Goal: Navigation & Orientation: Find specific page/section

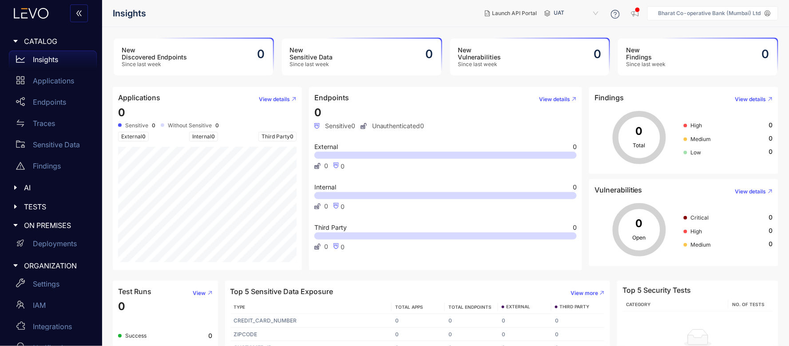
click at [39, 14] on icon at bounding box center [31, 13] width 48 height 11
click at [50, 102] on p "Endpoints" at bounding box center [49, 102] width 33 height 8
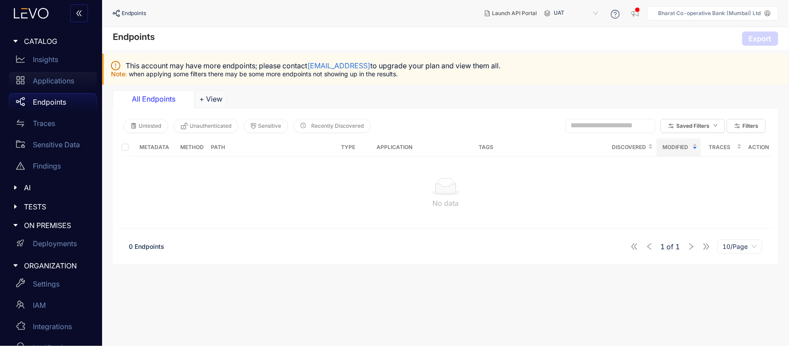
click at [73, 83] on p "Applications" at bounding box center [53, 81] width 41 height 8
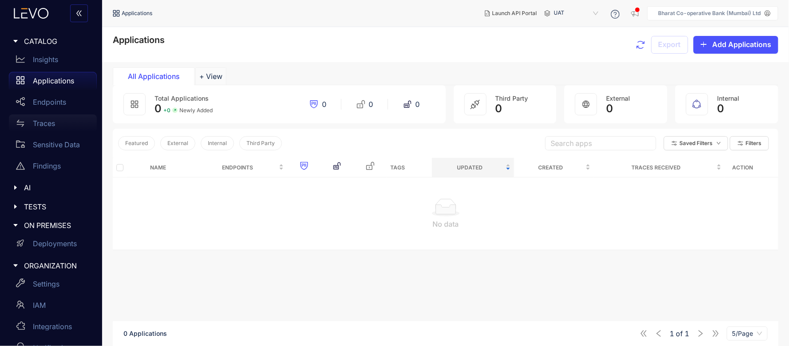
click at [49, 120] on p "Traces" at bounding box center [44, 123] width 22 height 8
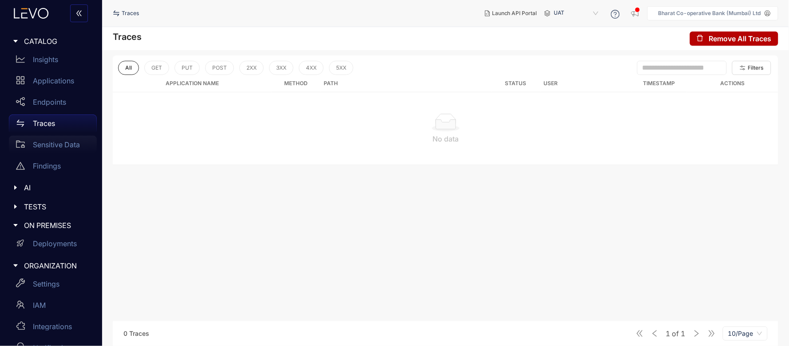
click at [52, 143] on p "Sensitive Data" at bounding box center [56, 145] width 47 height 8
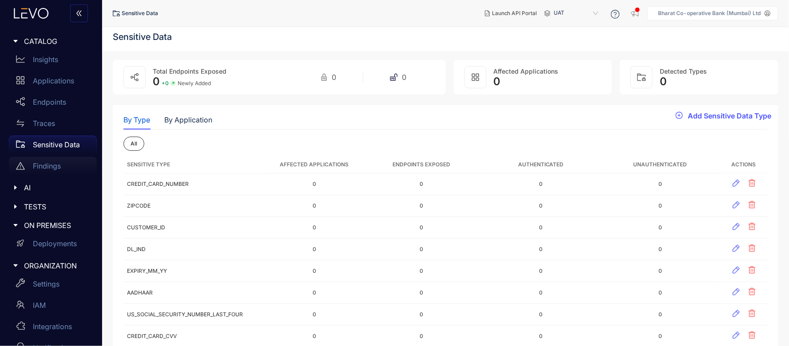
click at [36, 163] on p "Findings" at bounding box center [47, 166] width 28 height 8
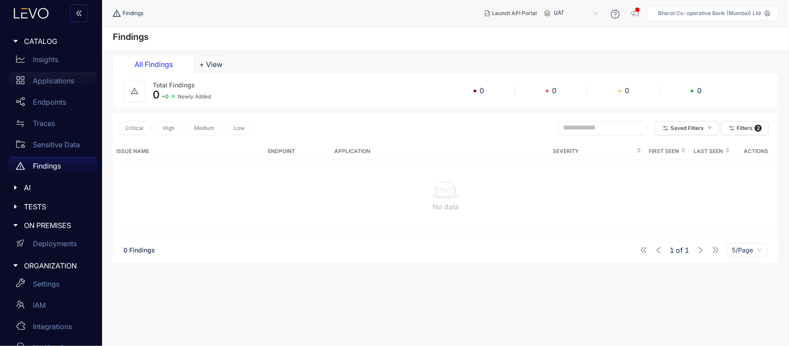
click at [55, 79] on p "Applications" at bounding box center [53, 81] width 41 height 8
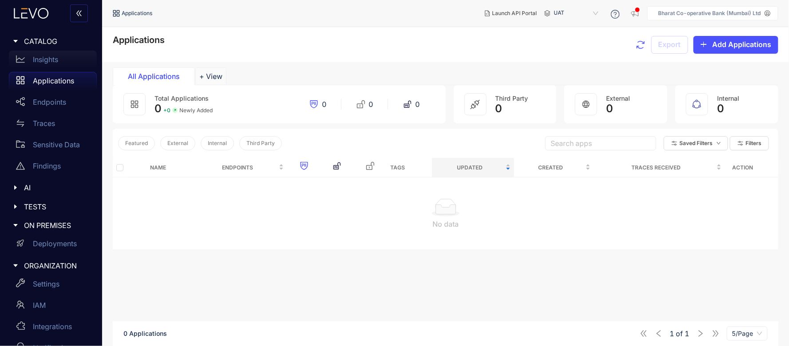
click at [56, 63] on p "Insights" at bounding box center [45, 60] width 25 height 8
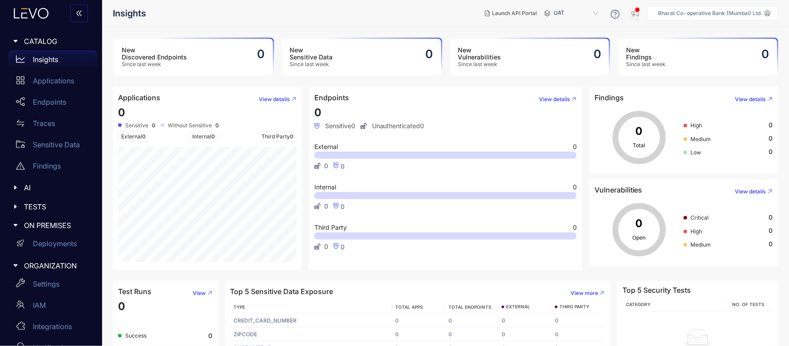
click at [637, 14] on icon "button" at bounding box center [635, 13] width 9 height 9
click at [54, 240] on p "Deployments" at bounding box center [55, 244] width 44 height 8
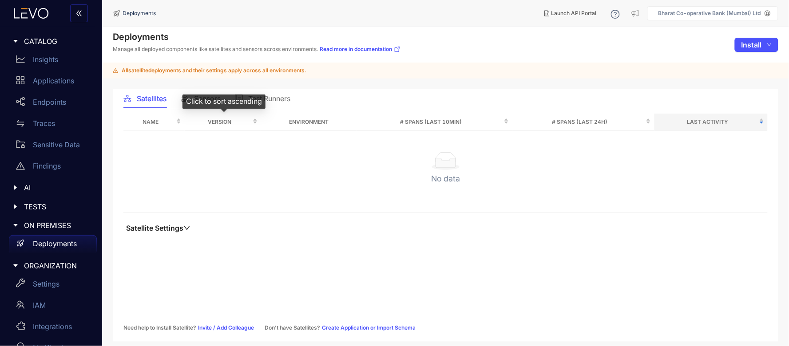
click at [202, 105] on div "Click to sort ascending" at bounding box center [224, 102] width 83 height 14
click at [206, 98] on div "Click to sort descending" at bounding box center [224, 102] width 88 height 14
click at [199, 101] on div "Click to cancel sorting" at bounding box center [223, 102] width 81 height 14
click at [160, 104] on div "Satellites" at bounding box center [144, 98] width 43 height 19
click at [204, 95] on span "Sensors" at bounding box center [207, 99] width 27 height 8
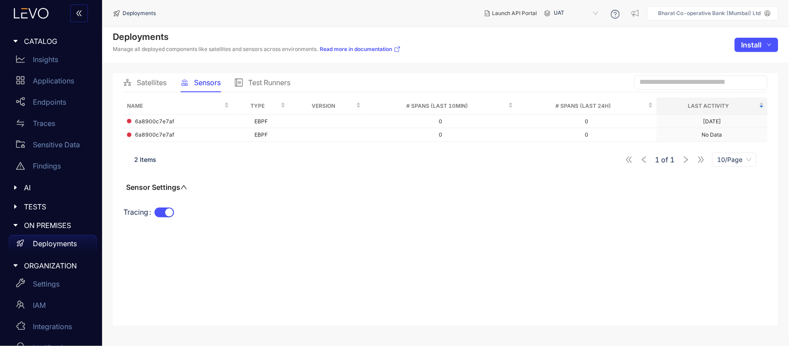
click at [39, 266] on span "ORGANIZATION" at bounding box center [57, 266] width 66 height 8
click at [16, 203] on div at bounding box center [18, 207] width 12 height 8
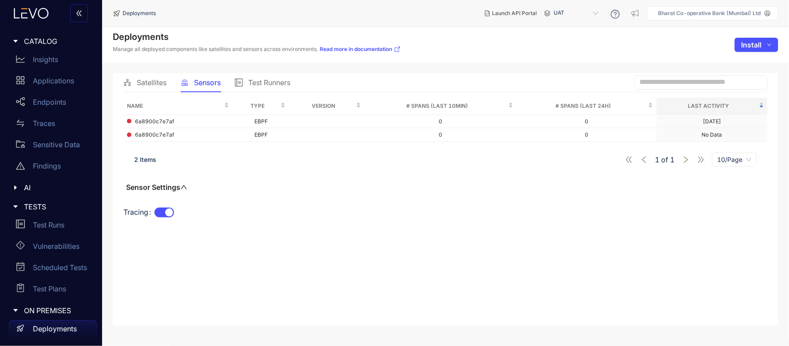
click at [16, 206] on icon "caret-right" at bounding box center [15, 207] width 4 height 3
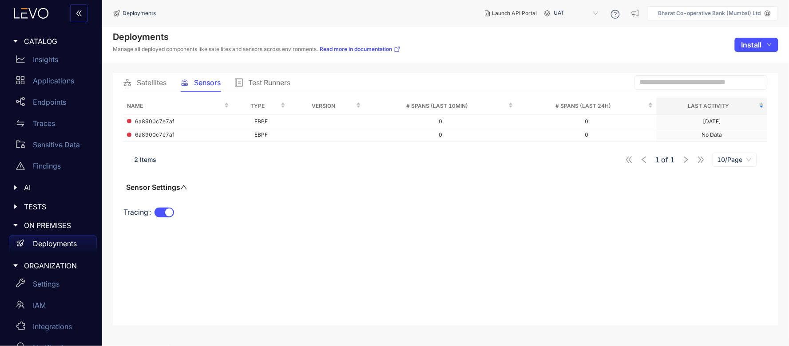
click at [16, 191] on div at bounding box center [18, 188] width 12 height 8
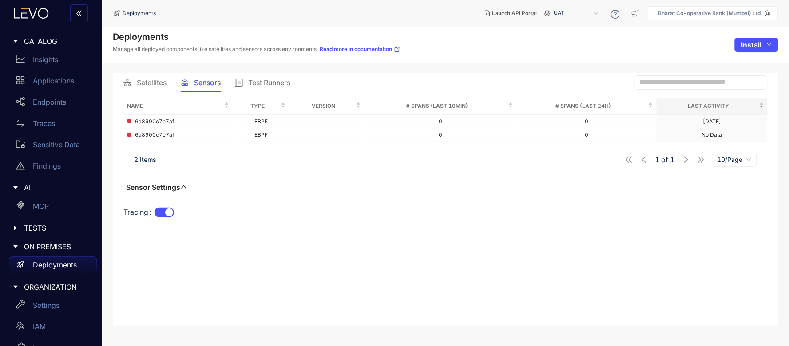
click at [16, 191] on div at bounding box center [18, 188] width 12 height 8
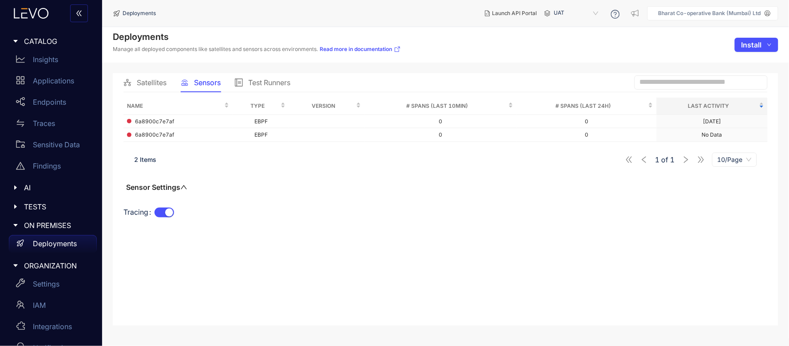
click at [45, 242] on p "Deployments" at bounding box center [55, 244] width 44 height 8
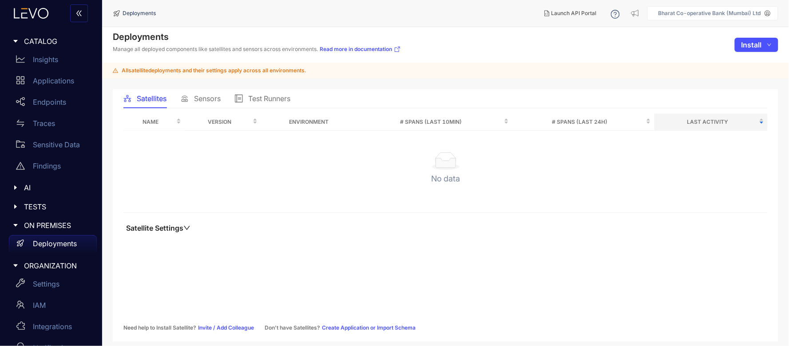
click at [756, 15] on p "Bharat Co-operative Bank (Mumbai) Ltd" at bounding box center [710, 13] width 103 height 6
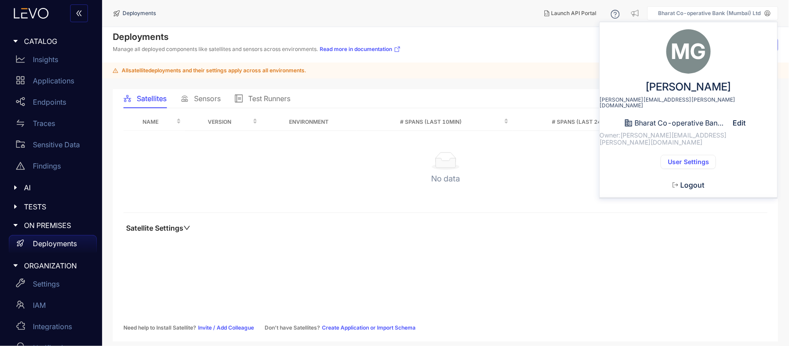
click at [693, 159] on span "User Settings" at bounding box center [688, 162] width 41 height 7
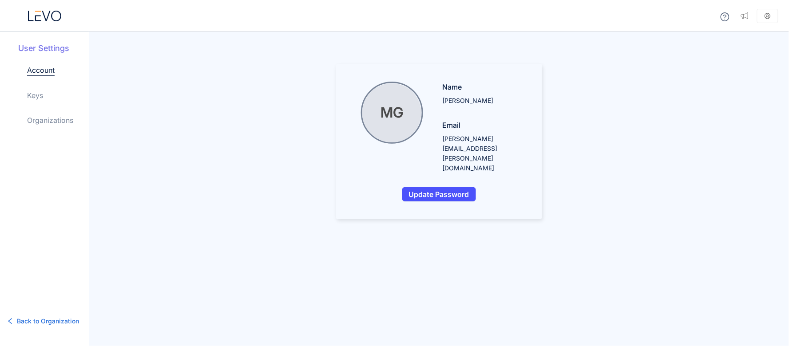
click at [38, 119] on link "Organizations" at bounding box center [50, 120] width 46 height 11
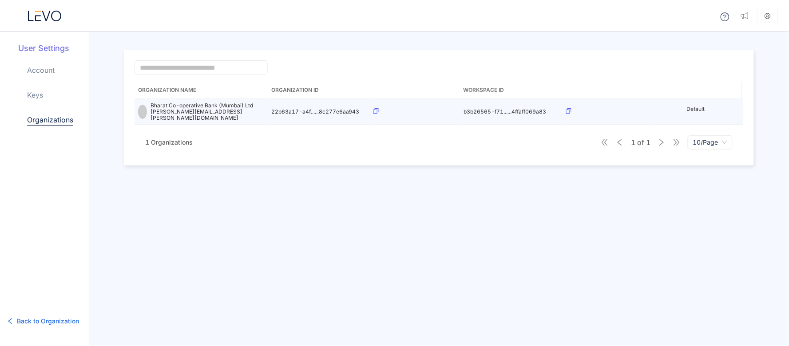
click at [374, 109] on icon at bounding box center [376, 110] width 5 height 5
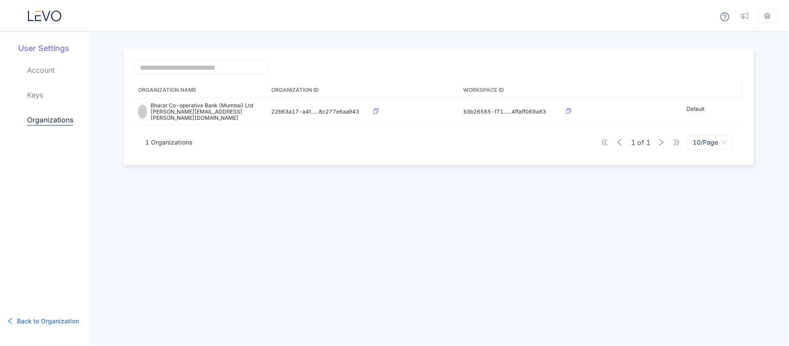
click at [33, 319] on span "Back to Organization" at bounding box center [48, 322] width 62 height 10
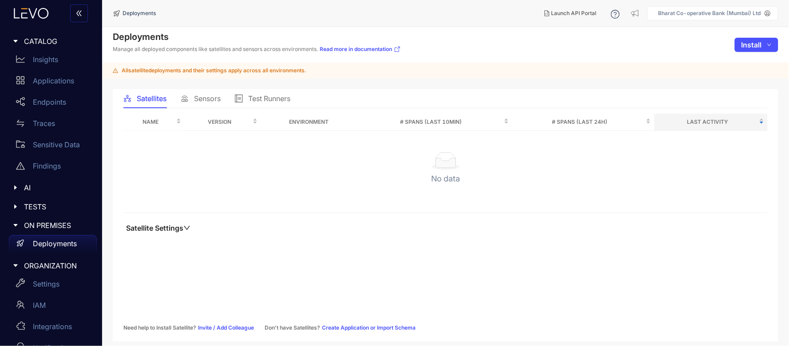
click at [215, 99] on span "Sensors" at bounding box center [207, 99] width 27 height 8
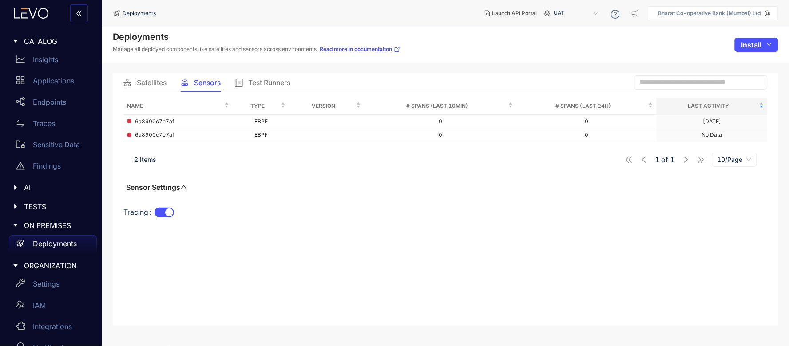
click at [205, 85] on span "Sensors" at bounding box center [207, 83] width 27 height 8
click at [146, 85] on span "Satellites" at bounding box center [152, 83] width 30 height 8
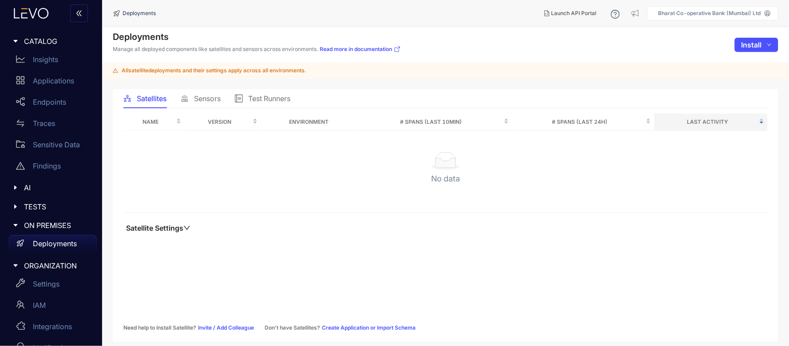
click at [216, 104] on div "Sensors" at bounding box center [201, 98] width 40 height 19
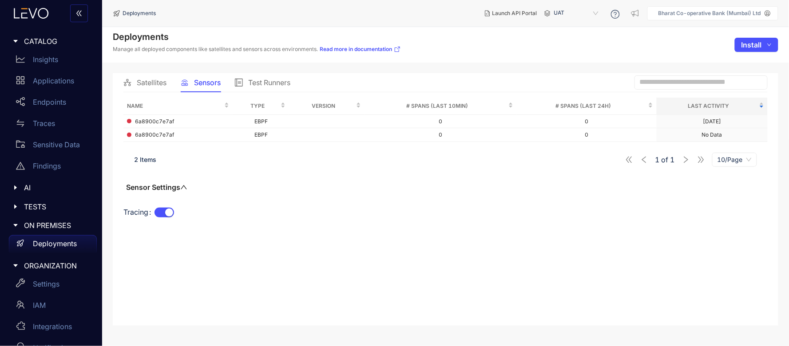
click at [371, 223] on div "Tracing" at bounding box center [445, 218] width 645 height 25
click at [562, 44] on div "Deployments Manage all deployed components like satellites and sensors across e…" at bounding box center [445, 45] width 687 height 36
click at [263, 86] on span "Test Runners" at bounding box center [269, 83] width 42 height 8
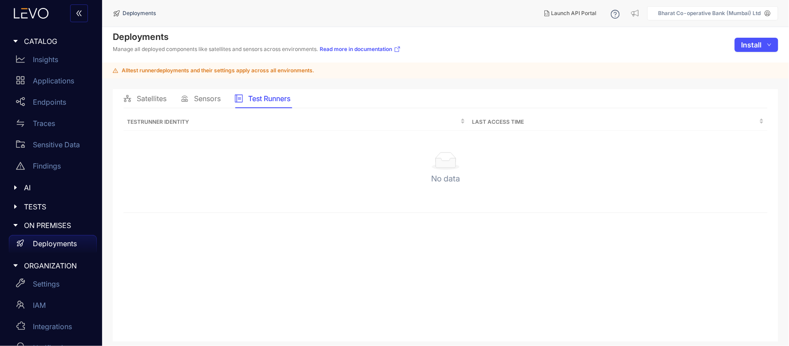
click at [203, 96] on span "Sensors" at bounding box center [207, 99] width 27 height 8
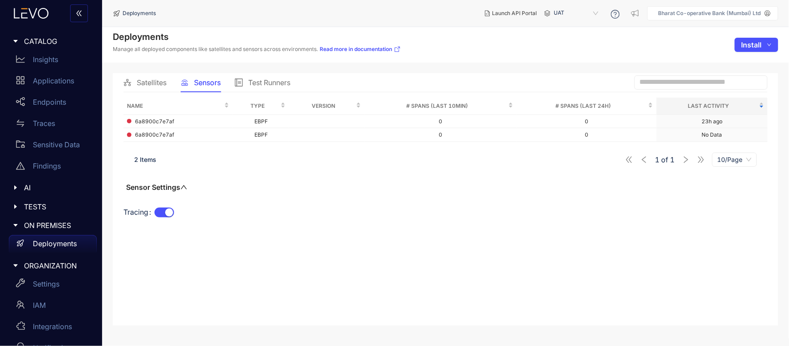
click at [228, 160] on div "2 Items 1 of 1 10/Page" at bounding box center [445, 159] width 645 height 25
click at [414, 231] on div "Name Type Version # Spans (last 10min) # Spans (last 24h) Last Activity 6a8900c…" at bounding box center [445, 207] width 645 height 218
click at [357, 174] on div "Name Type Version # Spans (last 10min) # Spans (last 24h) Last Activity 6a8900c…" at bounding box center [445, 164] width 645 height 133
click at [669, 204] on div "Name Type Version # Spans (last 10min) # Spans (last 24h) Last Activity 6a8900c…" at bounding box center [445, 164] width 645 height 133
click at [490, 174] on div "Name Type Version # Spans (last 10min) # Spans (last 24h) Last Activity 6a8900c…" at bounding box center [445, 164] width 645 height 133
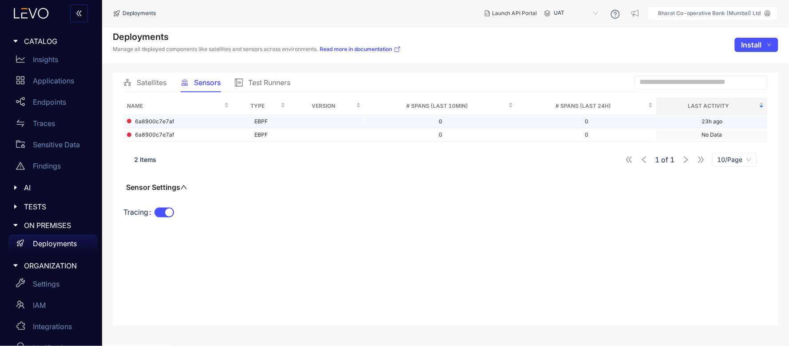
click at [164, 122] on span "6a8900c7e7af" at bounding box center [154, 122] width 39 height 6
click at [492, 186] on div "Name Type Version # Spans (last 10min) # Spans (last 24h) Last Activity 6a8900c…" at bounding box center [445, 164] width 645 height 133
click at [163, 120] on span "6a8900c7e7af" at bounding box center [154, 122] width 39 height 6
click at [247, 83] on div "Test Runners" at bounding box center [263, 83] width 56 height 8
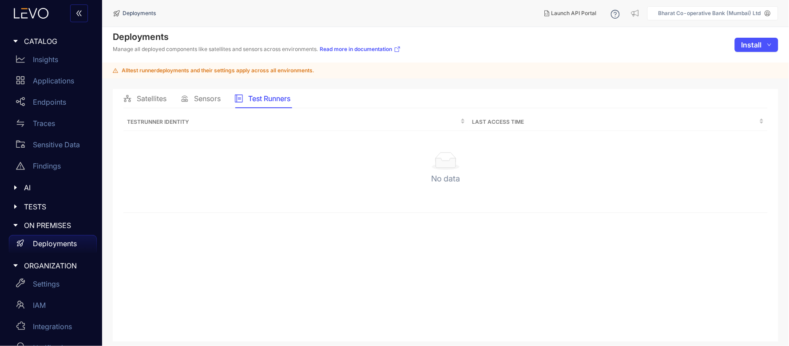
click at [218, 101] on span "Sensors" at bounding box center [207, 99] width 27 height 8
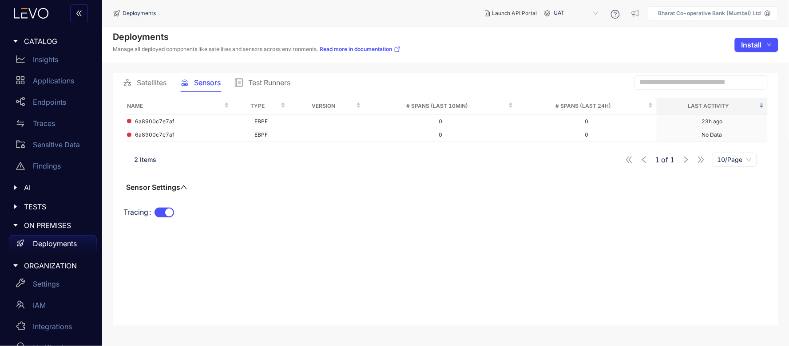
click at [154, 86] on span "Satellites" at bounding box center [152, 83] width 30 height 8
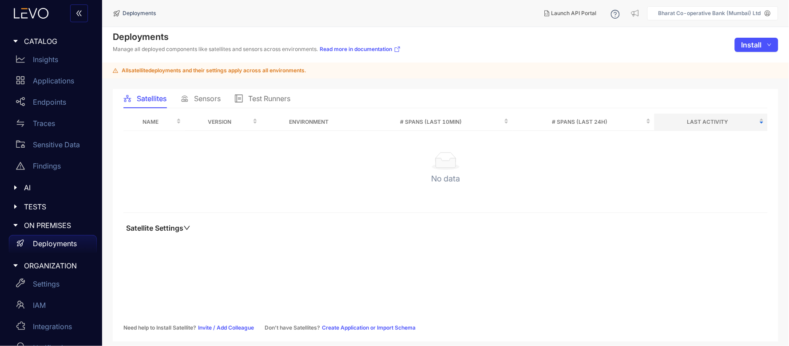
click at [195, 97] on span "Sensors" at bounding box center [207, 99] width 27 height 8
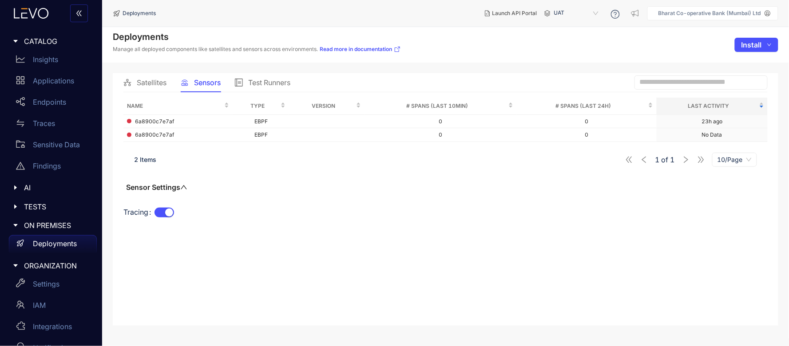
click at [261, 154] on div "2 Items 1 of 1 10/Page" at bounding box center [445, 159] width 645 height 25
click at [608, 121] on td "0" at bounding box center [587, 122] width 140 height 14
click at [763, 105] on div "Last Activity" at bounding box center [713, 106] width 104 height 10
drag, startPoint x: 343, startPoint y: 262, endPoint x: 272, endPoint y: 206, distance: 90.7
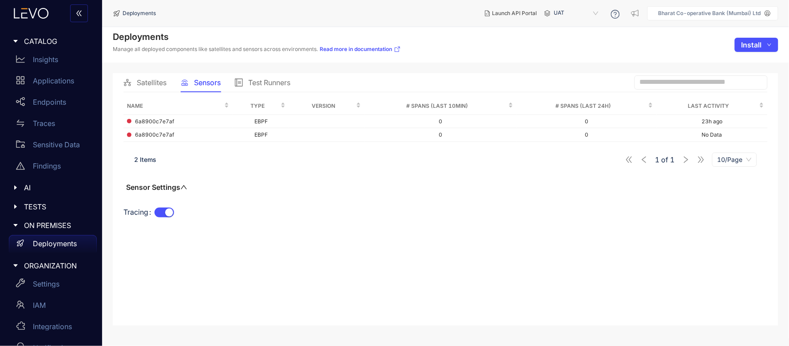
click at [343, 262] on div "Name Type Version # Spans (last 10min) # Spans (last 24h) Last Activity 6a8900c…" at bounding box center [445, 207] width 645 height 218
click at [441, 240] on div "Name Type Version # Spans (last 10min) # Spans (last 24h) Last Activity 6a8900c…" at bounding box center [445, 207] width 645 height 218
click at [282, 198] on div "Name Type Version # Spans (last 10min) # Spans (last 24h) Last Activity 6a8900c…" at bounding box center [445, 164] width 645 height 133
click at [198, 84] on span "Sensors" at bounding box center [207, 83] width 27 height 8
click at [251, 81] on span "Test Runners" at bounding box center [269, 83] width 42 height 8
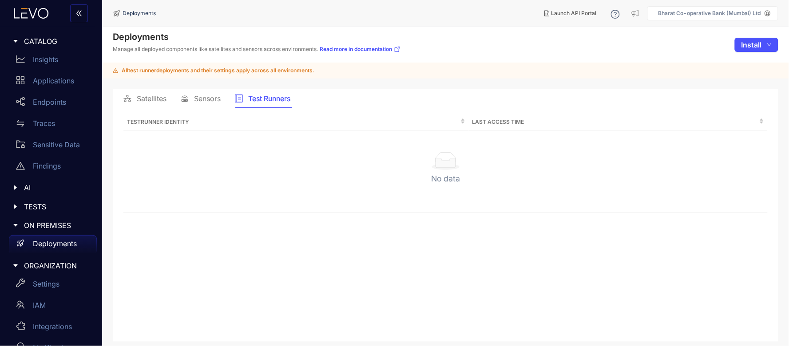
click at [217, 89] on main "Deployments Manage all deployed components like satellites and sensors across e…" at bounding box center [445, 186] width 687 height 319
click at [216, 95] on span "Sensors" at bounding box center [207, 99] width 27 height 8
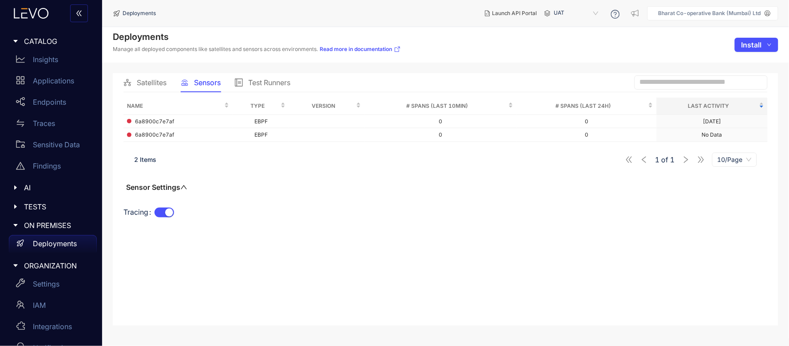
click at [386, 208] on div "Tracing" at bounding box center [445, 218] width 645 height 25
click at [143, 83] on span "Satellites" at bounding box center [152, 83] width 30 height 8
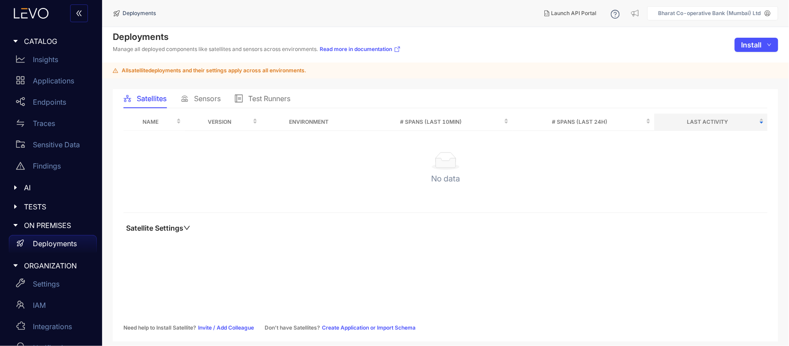
click at [203, 96] on span "Sensors" at bounding box center [207, 99] width 27 height 8
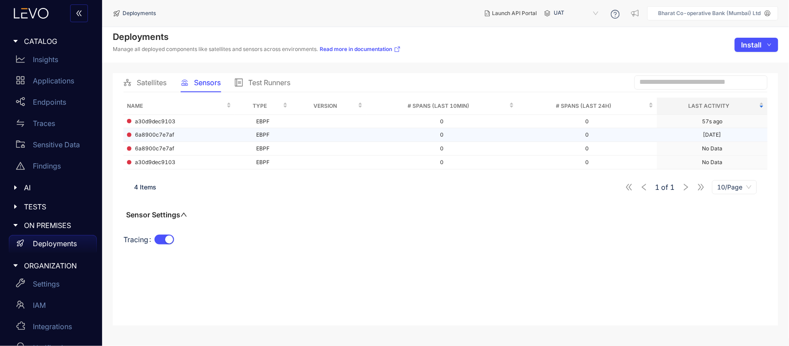
click at [668, 135] on td "[DATE]" at bounding box center [712, 135] width 111 height 14
click at [708, 136] on div "[DATE]" at bounding box center [713, 135] width 18 height 6
click at [646, 202] on div "Name Type Version # Spans (last 10min) # Spans (last 24h) Last Activity a30d9de…" at bounding box center [445, 178] width 645 height 160
click at [577, 214] on div "Name Type Version # Spans (last 10min) # Spans (last 24h) Last Activity a30d9de…" at bounding box center [445, 178] width 645 height 160
click at [176, 125] on td "a30d9dec9103" at bounding box center [179, 122] width 112 height 14
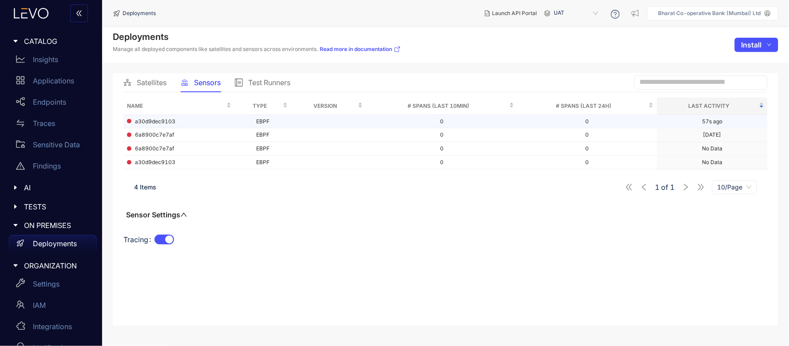
click at [151, 122] on span "a30d9dec9103" at bounding box center [155, 122] width 40 height 6
click at [166, 119] on span "a30d9dec9103" at bounding box center [155, 122] width 40 height 6
drag, startPoint x: 166, startPoint y: 118, endPoint x: 433, endPoint y: 201, distance: 280.0
click at [435, 202] on div "Name Type Version # Spans (last 10min) # Spans (last 24h) Last Activity a30d9de…" at bounding box center [445, 178] width 645 height 160
click at [138, 120] on span "a30d9dec9103" at bounding box center [155, 122] width 40 height 6
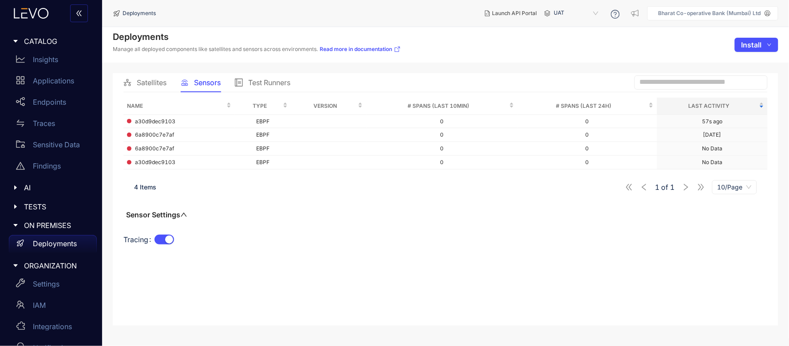
click at [264, 82] on span "Test Runners" at bounding box center [269, 83] width 42 height 8
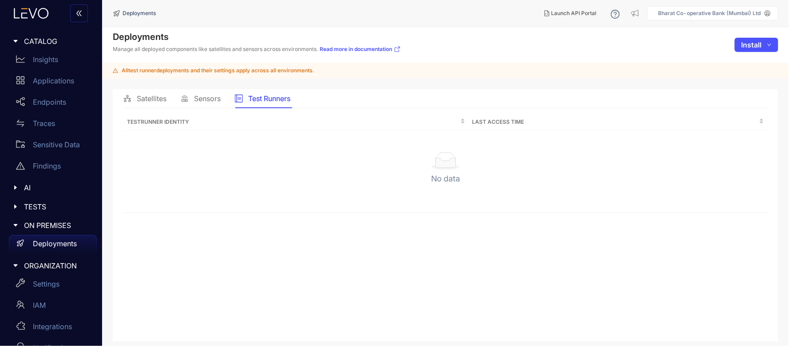
click at [201, 95] on span "Sensors" at bounding box center [207, 99] width 27 height 8
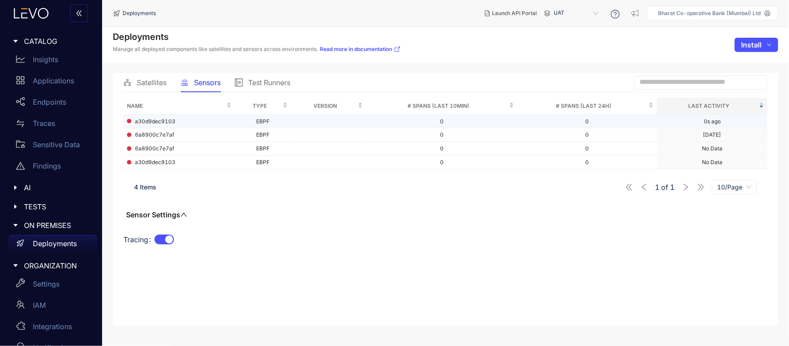
click at [156, 124] on span "a30d9dec9103" at bounding box center [155, 122] width 40 height 6
click at [254, 203] on div "Name Type Version # Spans (last 10min) # Spans (last 24h) Last Activity a30d9de…" at bounding box center [445, 178] width 645 height 160
click at [155, 121] on span "a30d9dec9103" at bounding box center [155, 122] width 40 height 6
click at [251, 79] on span "Test Runners" at bounding box center [269, 83] width 42 height 8
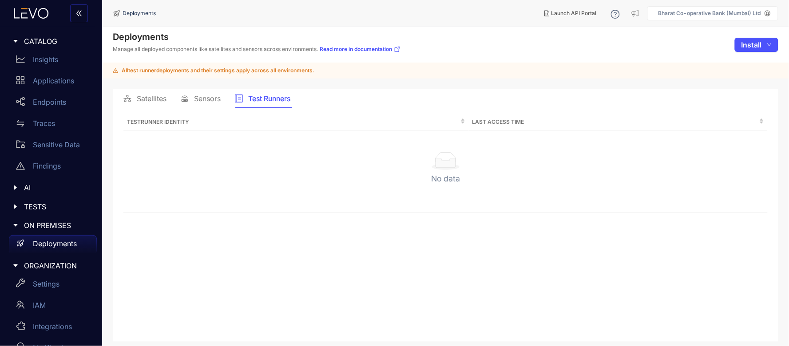
click at [205, 96] on span "Sensors" at bounding box center [207, 99] width 27 height 8
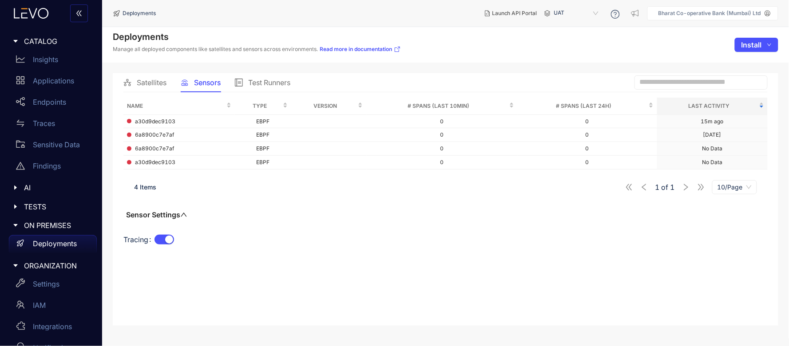
click at [16, 225] on icon "caret-right" at bounding box center [15, 225] width 4 height 3
click at [16, 225] on icon "caret-right" at bounding box center [15, 225] width 3 height 4
click at [16, 205] on icon "caret-right" at bounding box center [15, 207] width 6 height 6
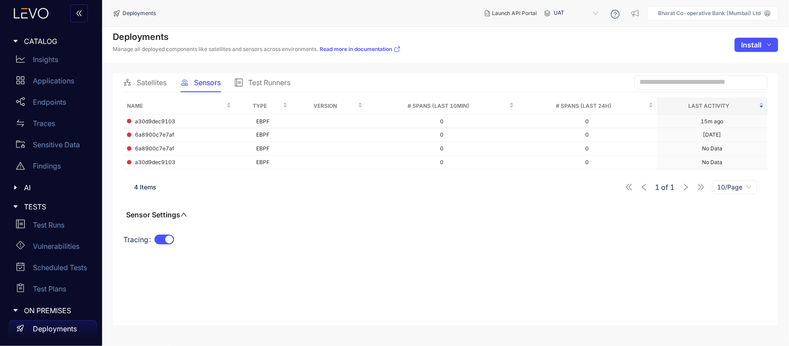
click at [16, 206] on icon "caret-right" at bounding box center [15, 207] width 4 height 3
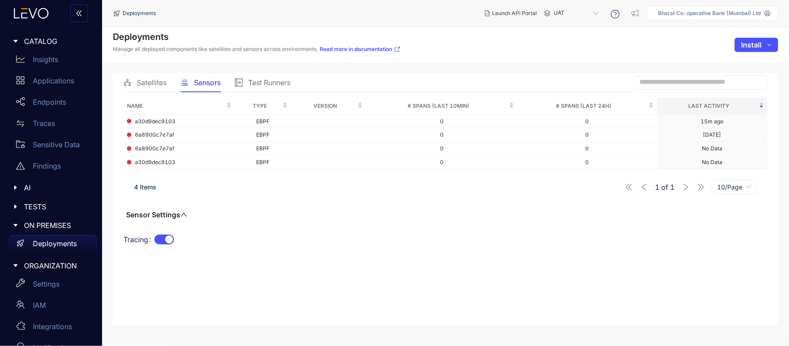
click at [14, 190] on icon "caret-right" at bounding box center [15, 188] width 6 height 6
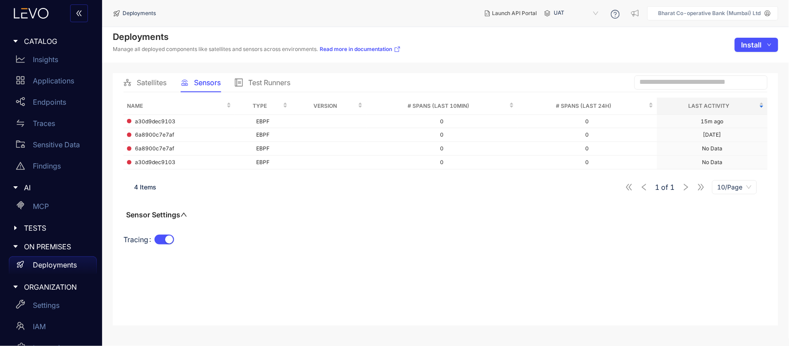
click at [14, 190] on icon "caret-right" at bounding box center [15, 188] width 6 height 6
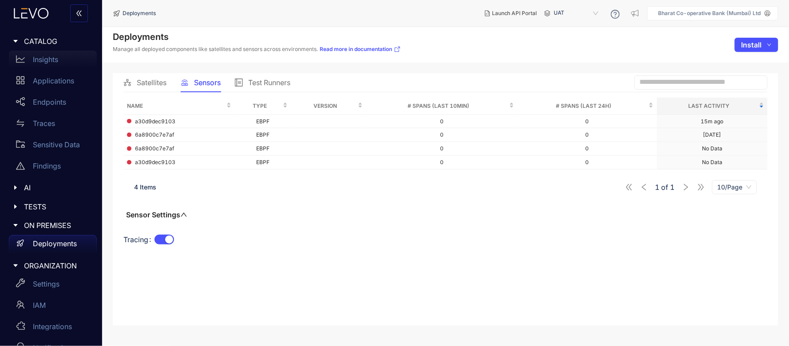
click at [36, 64] on div "Insights" at bounding box center [53, 60] width 88 height 18
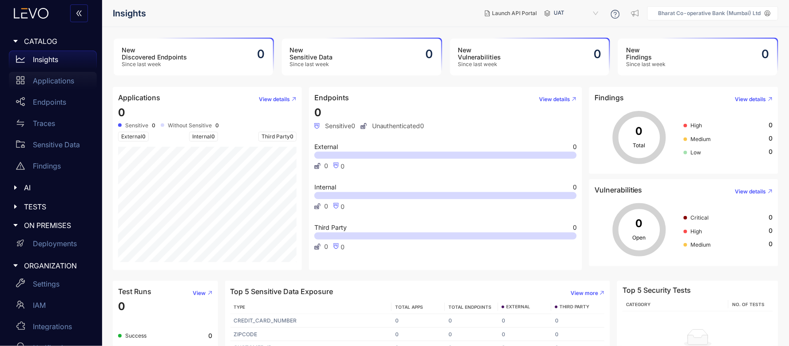
click at [50, 79] on p "Applications" at bounding box center [53, 81] width 41 height 8
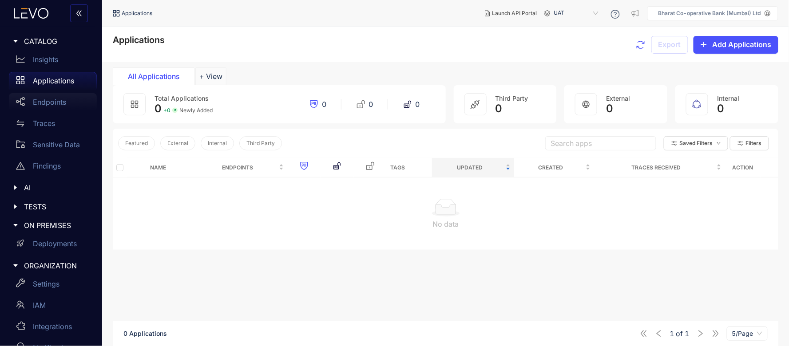
click at [52, 99] on p "Endpoints" at bounding box center [49, 102] width 33 height 8
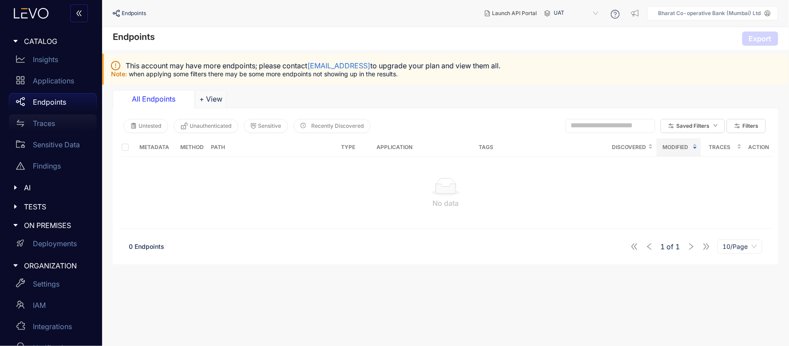
click at [45, 115] on div "Traces" at bounding box center [53, 124] width 88 height 18
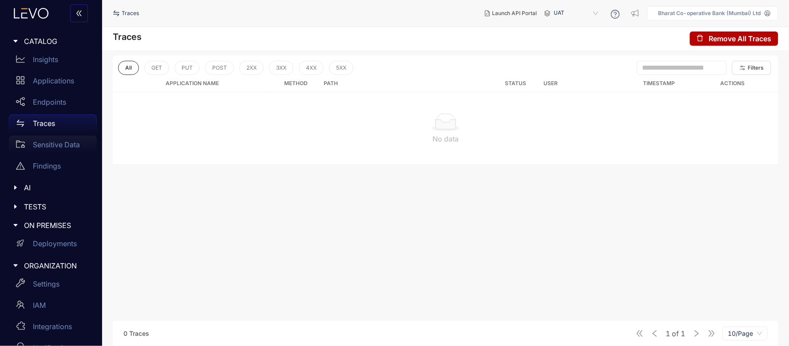
click at [28, 142] on div "Sensitive Data" at bounding box center [53, 145] width 88 height 18
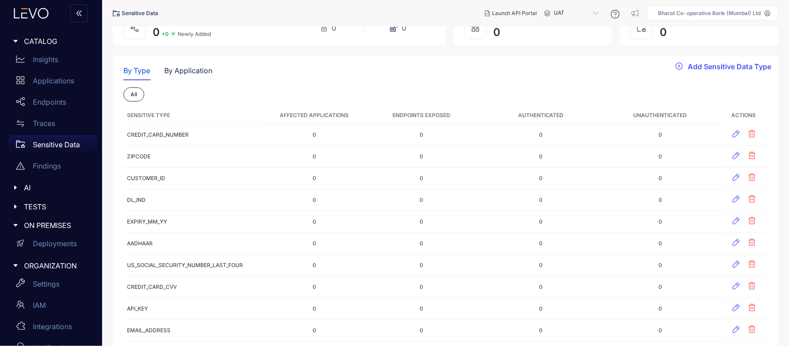
click at [737, 13] on p "Bharat Co-operative Bank (Mumbai) Ltd" at bounding box center [710, 13] width 103 height 6
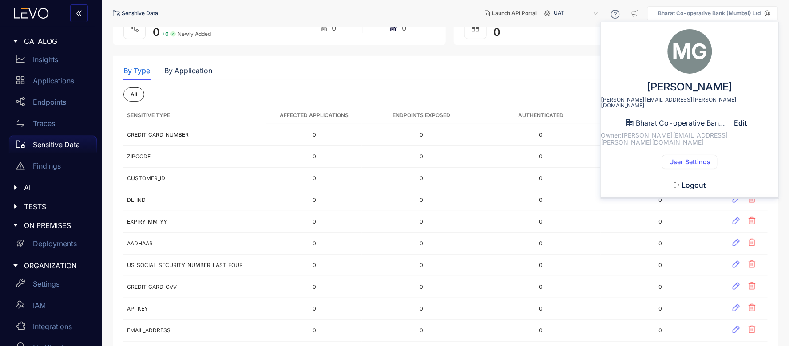
click at [531, 70] on div "By Type By Application" at bounding box center [445, 70] width 645 height 19
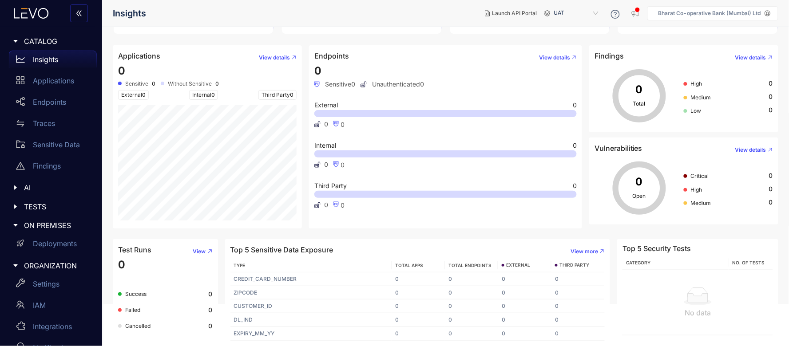
scroll to position [19, 0]
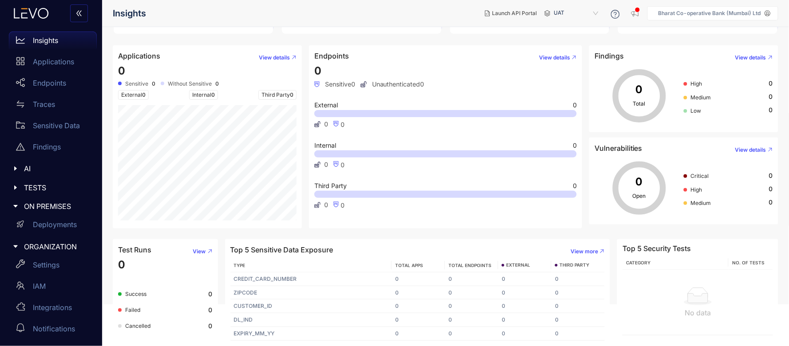
click at [761, 12] on p "Bharat Co-operative Bank (Mumbai) Ltd" at bounding box center [710, 13] width 103 height 6
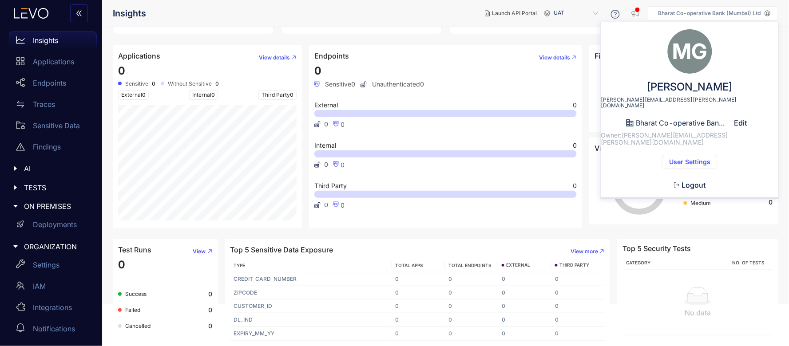
click at [696, 181] on span "Logout" at bounding box center [694, 185] width 24 height 8
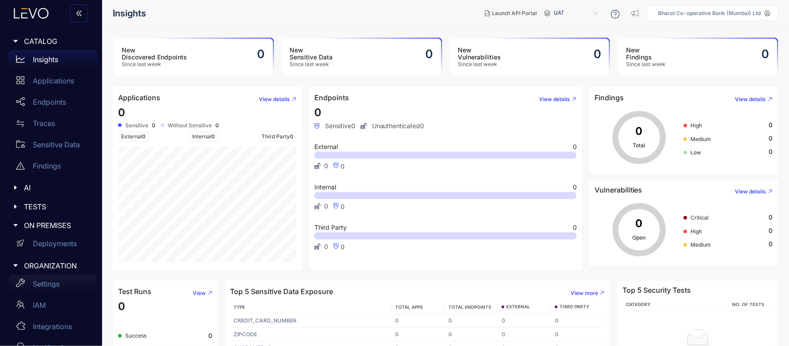
click at [59, 283] on p "Settings" at bounding box center [46, 284] width 27 height 8
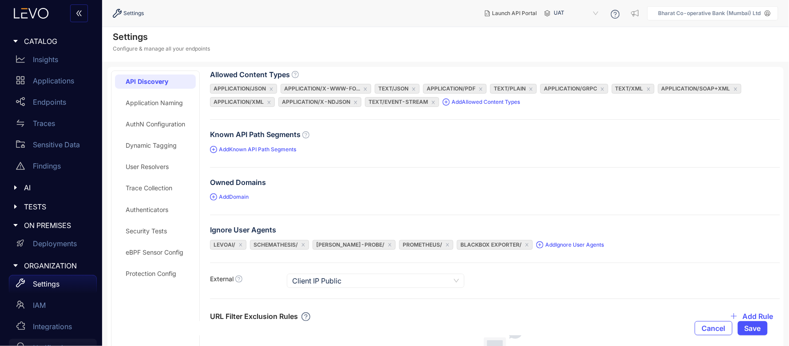
scroll to position [19, 0]
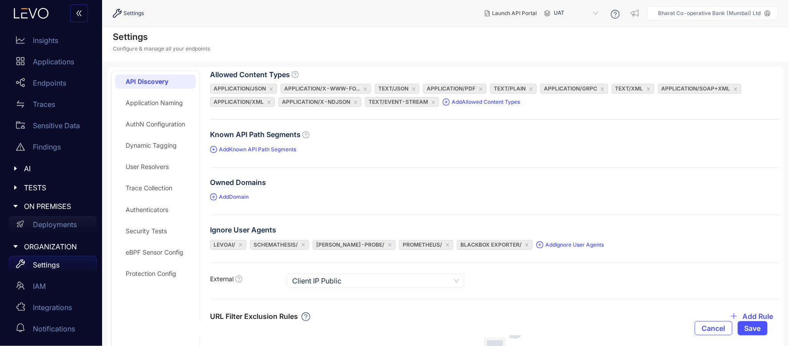
click at [64, 231] on div "Deployments" at bounding box center [53, 225] width 88 height 18
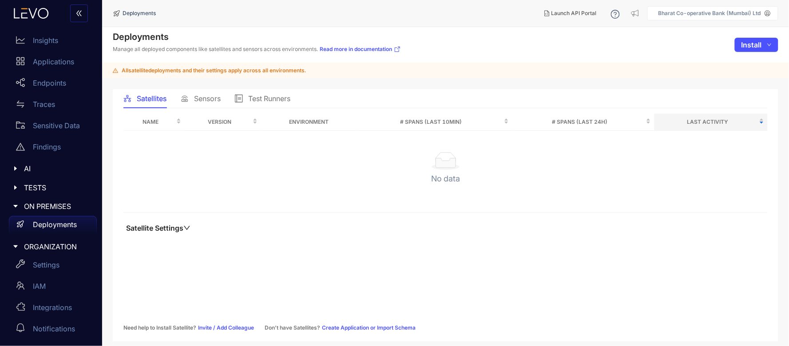
click at [205, 100] on span "Sensors" at bounding box center [207, 99] width 27 height 8
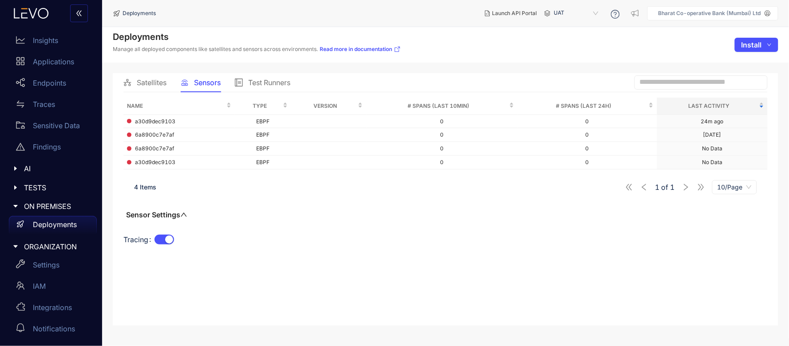
click at [207, 84] on span "Sensors" at bounding box center [207, 83] width 27 height 8
click at [255, 84] on span "Test Runners" at bounding box center [269, 83] width 42 height 8
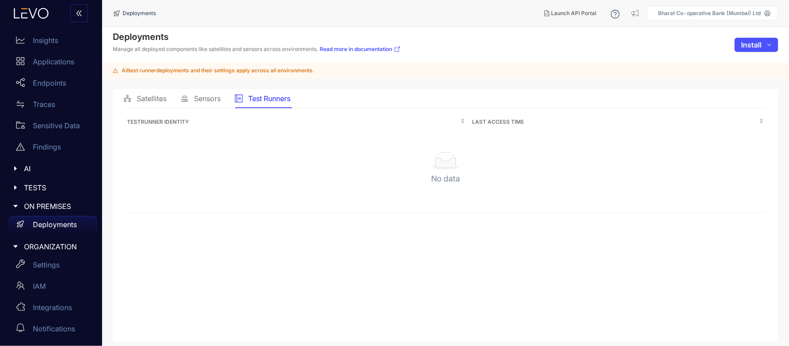
click at [211, 102] on span "Sensors" at bounding box center [207, 99] width 27 height 8
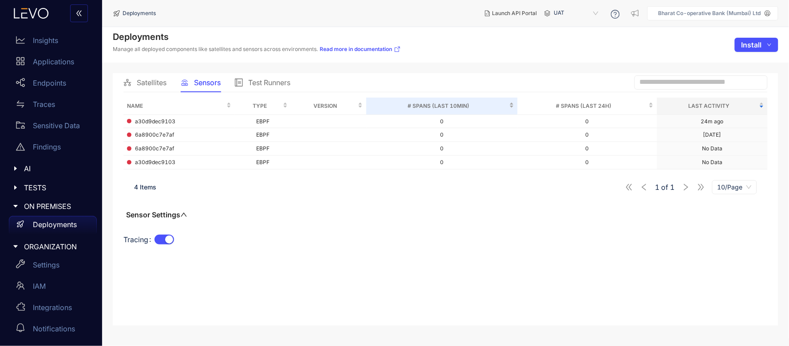
click at [508, 102] on span "# Spans (last 10min)" at bounding box center [439, 106] width 138 height 10
drag, startPoint x: 378, startPoint y: 251, endPoint x: 335, endPoint y: 269, distance: 47.2
click at [335, 269] on div "Name Type Version # Spans (last 10min) # Spans (last 24h) Last Activity 6a8900c…" at bounding box center [445, 207] width 645 height 218
click at [375, 51] on link "Read more in documentation" at bounding box center [360, 49] width 81 height 7
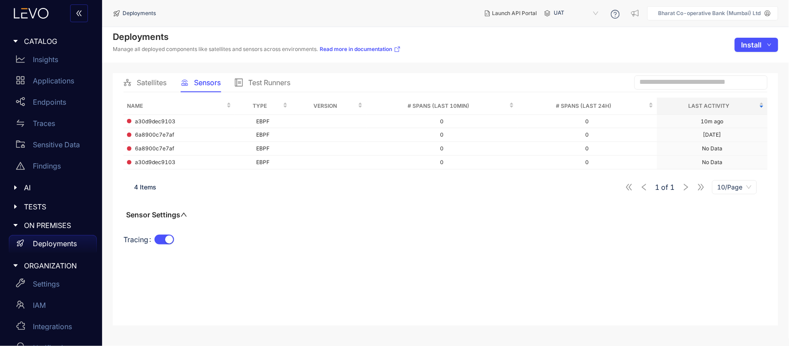
click at [433, 235] on div "Tracing" at bounding box center [445, 245] width 645 height 25
click at [348, 308] on div "Name Type Version # Spans (last 10min) # Spans (last 24h) Last Activity a30d9de…" at bounding box center [445, 207] width 645 height 218
click at [535, 328] on main "Deployments Manage all deployed components like satellites and sensors across e…" at bounding box center [445, 186] width 687 height 319
click at [414, 211] on div "Name Type Version # Spans (last 10min) # Spans (last 24h) Last Activity a30d9de…" at bounding box center [445, 178] width 645 height 160
click at [301, 193] on div "4 Items 1 of 1 10/Page" at bounding box center [445, 187] width 645 height 25
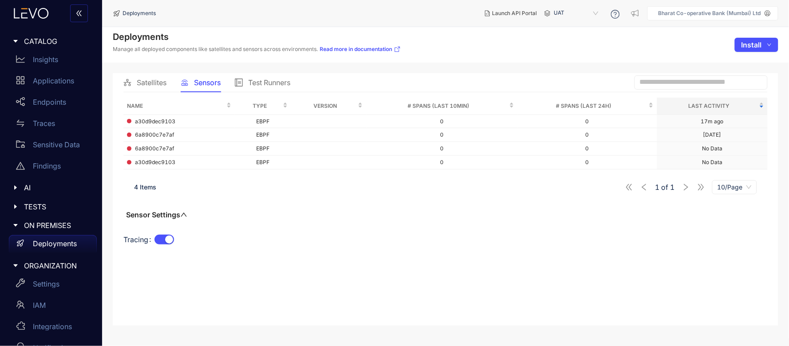
click at [558, 14] on span "UAT" at bounding box center [577, 13] width 46 height 14
click at [573, 39] on div "staging" at bounding box center [581, 40] width 46 height 10
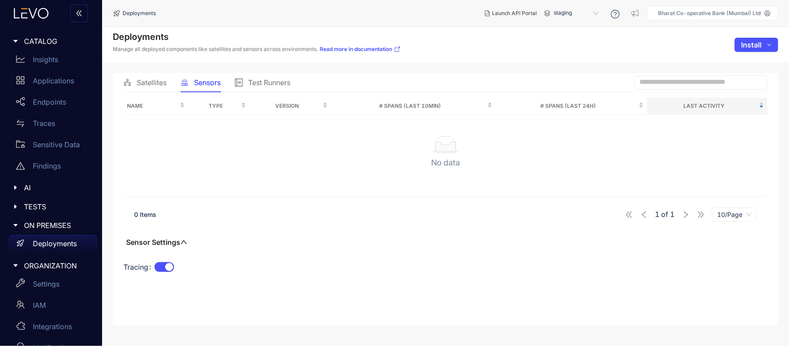
click at [214, 150] on div "No data" at bounding box center [446, 155] width 630 height 39
click at [571, 12] on span "staging" at bounding box center [577, 13] width 46 height 14
click at [570, 50] on div "UAT" at bounding box center [581, 51] width 46 height 10
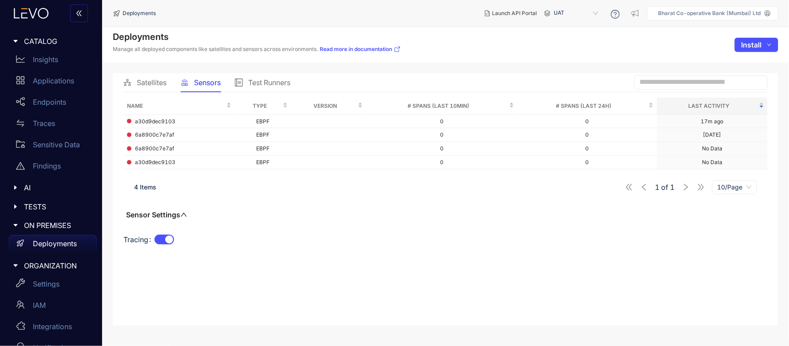
click at [561, 12] on span "UAT" at bounding box center [577, 13] width 46 height 14
click at [569, 39] on div "staging" at bounding box center [581, 40] width 46 height 10
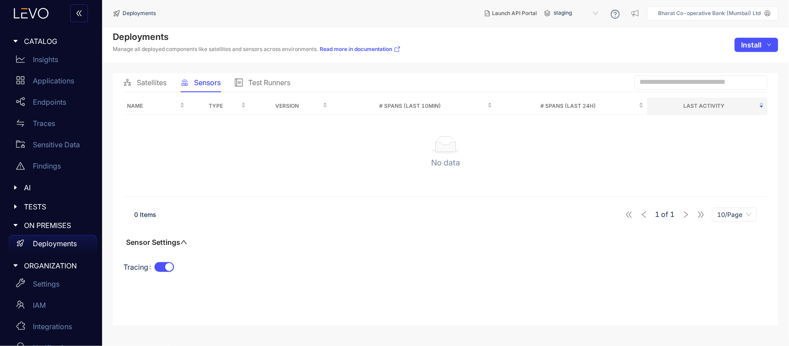
click at [462, 142] on div "No data" at bounding box center [446, 155] width 630 height 39
click at [576, 18] on span "staging" at bounding box center [577, 13] width 46 height 14
click at [567, 47] on div "UAT" at bounding box center [581, 51] width 46 height 10
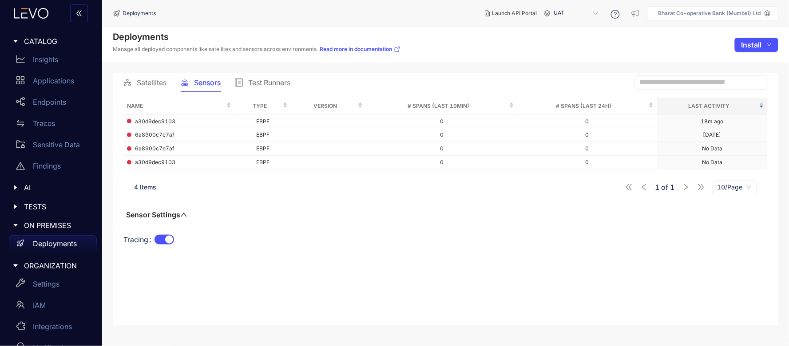
click at [571, 12] on span "UAT" at bounding box center [577, 13] width 46 height 14
click at [576, 40] on div "staging" at bounding box center [581, 40] width 46 height 10
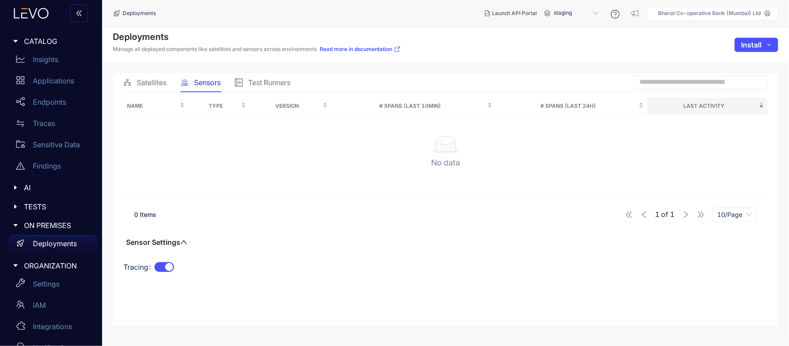
click at [374, 153] on div "No data" at bounding box center [446, 155] width 630 height 39
click at [269, 76] on div "Test Runners" at bounding box center [263, 82] width 56 height 19
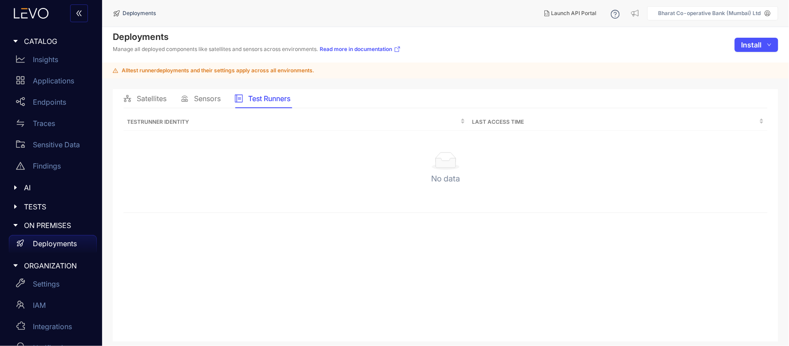
click at [210, 102] on span "Sensors" at bounding box center [207, 99] width 27 height 8
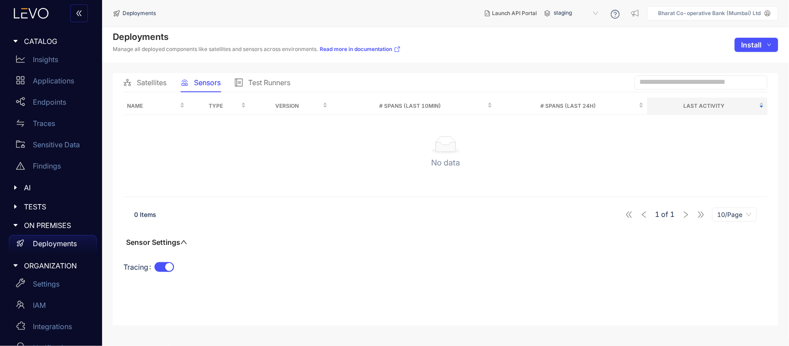
click at [339, 155] on div "No data" at bounding box center [446, 155] width 630 height 39
click at [159, 81] on span "Satellites" at bounding box center [152, 83] width 30 height 8
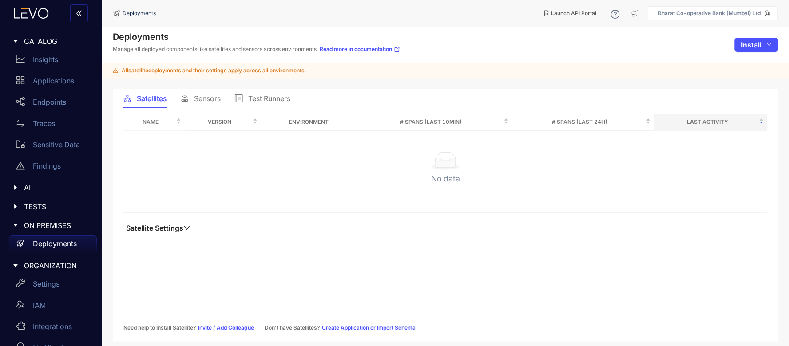
click at [211, 100] on span "Sensors" at bounding box center [207, 99] width 27 height 8
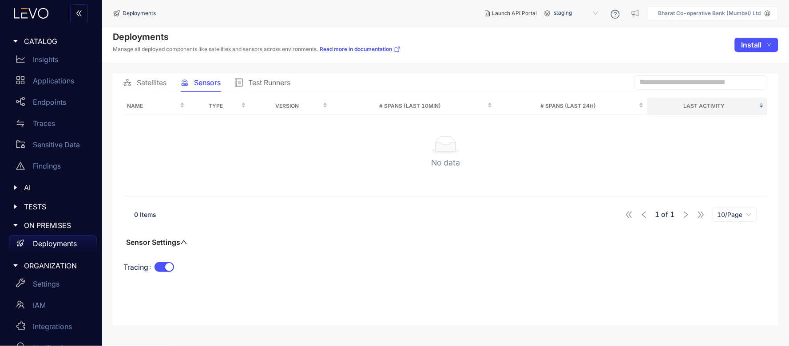
click at [559, 15] on span "staging" at bounding box center [577, 13] width 46 height 14
click at [564, 51] on div "UAT" at bounding box center [581, 51] width 46 height 10
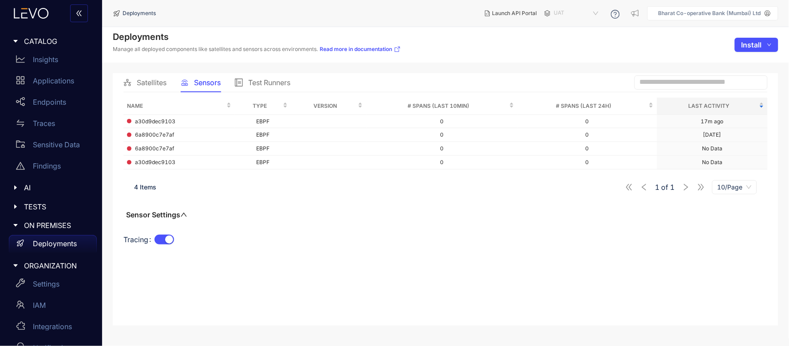
click at [567, 14] on span "UAT" at bounding box center [577, 13] width 46 height 14
click at [566, 36] on div "staging" at bounding box center [581, 40] width 46 height 10
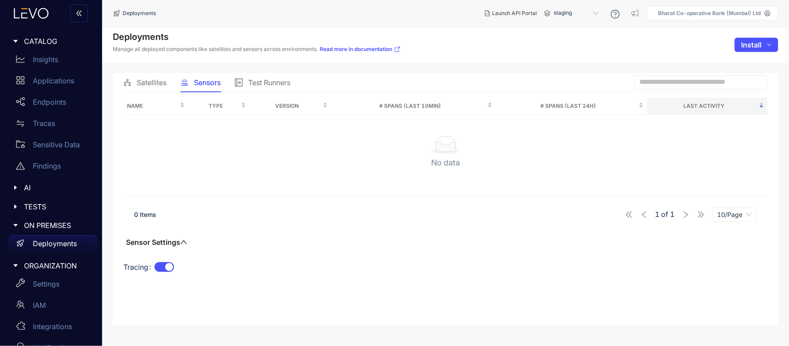
click at [427, 142] on div "No data" at bounding box center [446, 155] width 630 height 39
click at [426, 141] on div "No data" at bounding box center [446, 155] width 630 height 39
click at [363, 142] on div "No data" at bounding box center [446, 155] width 630 height 39
click at [576, 18] on span "staging" at bounding box center [577, 13] width 46 height 14
click at [576, 50] on div "UAT" at bounding box center [581, 51] width 46 height 10
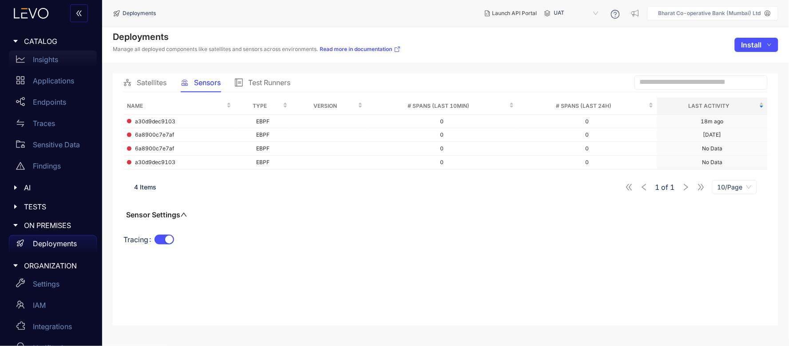
click at [55, 60] on p "Insights" at bounding box center [45, 60] width 25 height 8
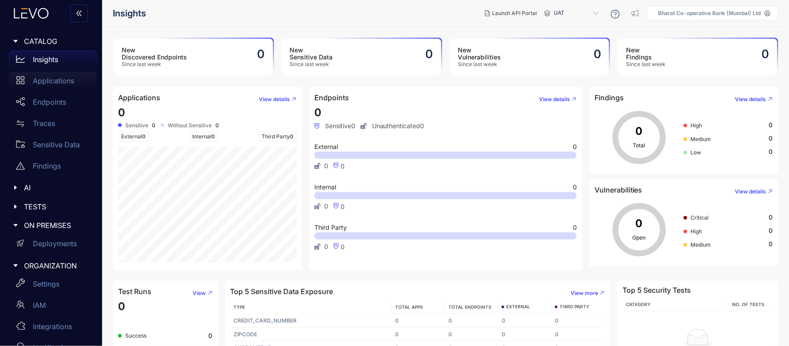
click at [46, 83] on p "Applications" at bounding box center [53, 81] width 41 height 8
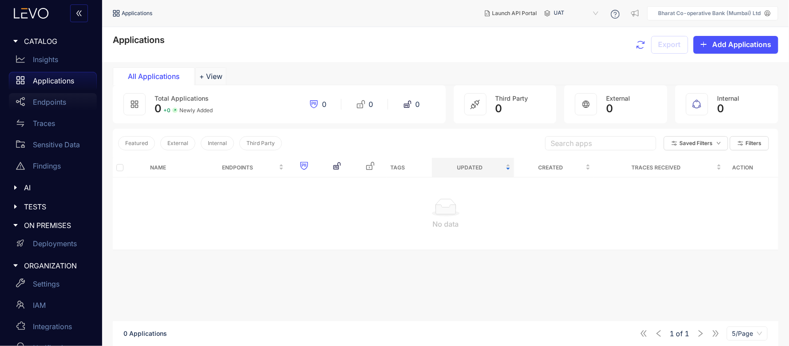
click at [45, 98] on p "Endpoints" at bounding box center [49, 102] width 33 height 8
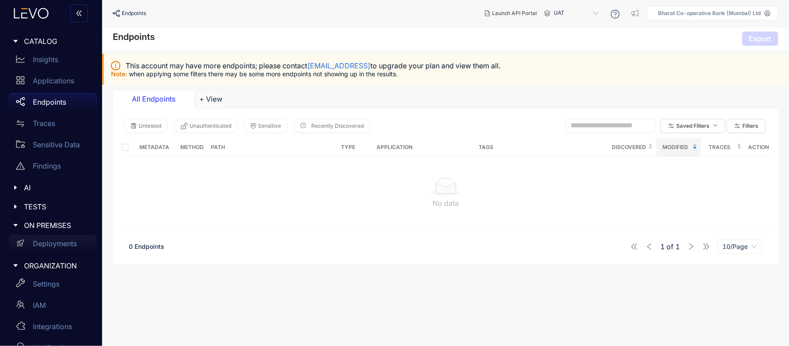
click at [47, 246] on p "Deployments" at bounding box center [55, 244] width 44 height 8
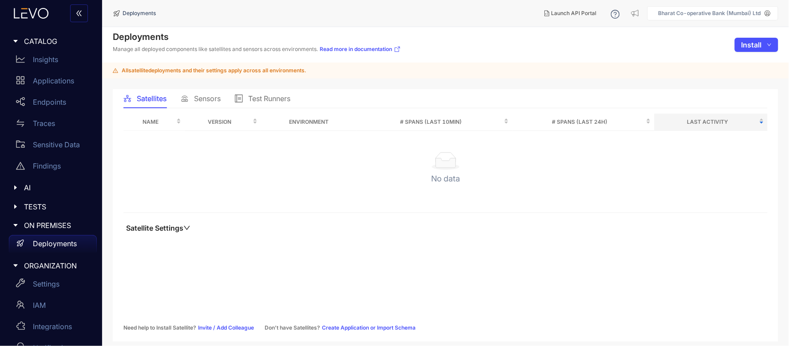
click at [206, 96] on span "Sensors" at bounding box center [207, 99] width 27 height 8
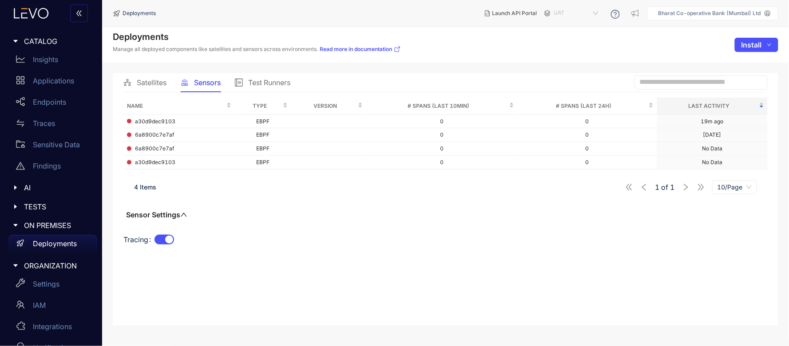
click at [554, 10] on span "UAT" at bounding box center [577, 13] width 46 height 14
click at [566, 40] on div "staging" at bounding box center [581, 40] width 46 height 10
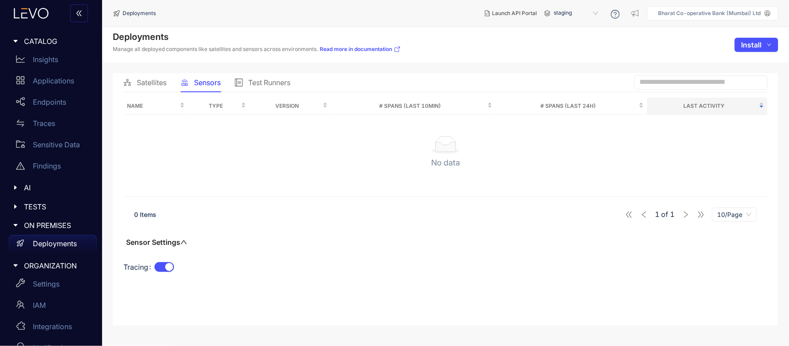
click at [559, 16] on span "staging" at bounding box center [577, 13] width 46 height 14
click at [563, 52] on div "UAT" at bounding box center [581, 51] width 46 height 10
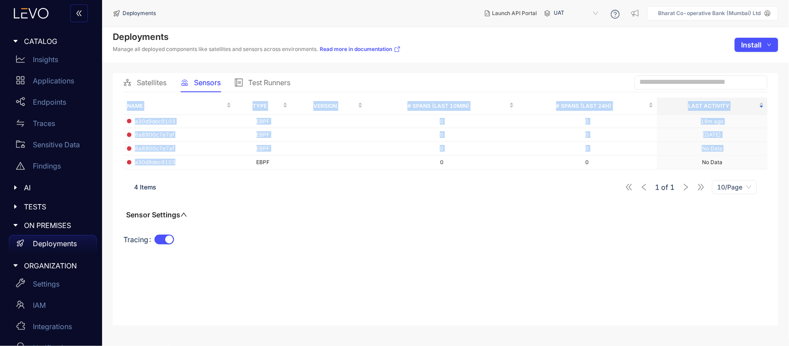
drag, startPoint x: 174, startPoint y: 168, endPoint x: 113, endPoint y: 117, distance: 78.8
click at [113, 117] on div "Satellites Sensors Test Runners Name Type Version # Spans (last 10min) # Spans …" at bounding box center [446, 199] width 666 height 252
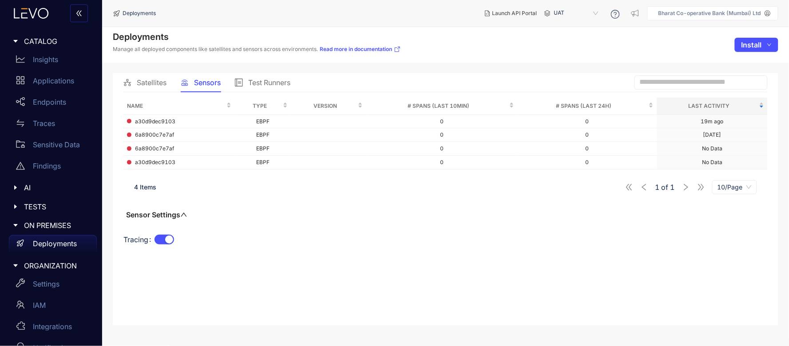
click at [253, 203] on div "Name Type Version # Spans (last 10min) # Spans (last 24h) Last Activity a30d9de…" at bounding box center [445, 178] width 645 height 160
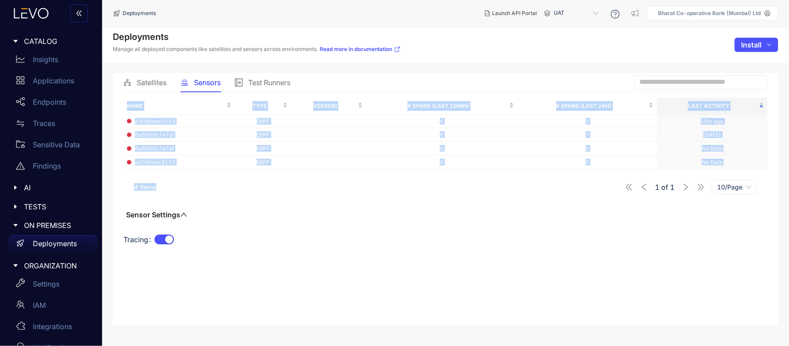
drag, startPoint x: 183, startPoint y: 174, endPoint x: 115, endPoint y: 104, distance: 97.7
click at [115, 104] on div "Satellites Sensors Test Runners Name Type Version # Spans (last 10min) # Spans …" at bounding box center [446, 199] width 666 height 252
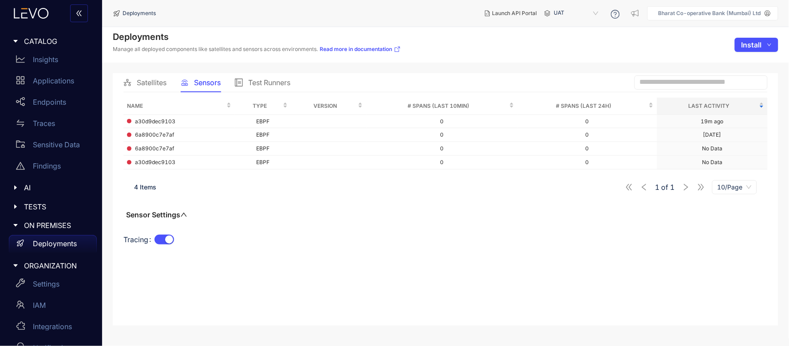
click at [297, 233] on div "Name Type Version # Spans (last 10min) # Spans (last 24h) Last Activity a30d9de…" at bounding box center [445, 178] width 645 height 160
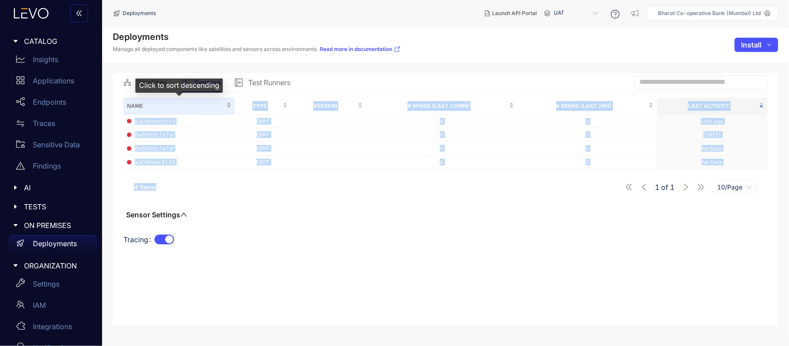
drag, startPoint x: 173, startPoint y: 175, endPoint x: 143, endPoint y: 115, distance: 66.6
click at [143, 112] on div "Name Type Version # Spans (last 10min) # Spans (last 24h) Last Activity a30d9de…" at bounding box center [445, 178] width 645 height 160
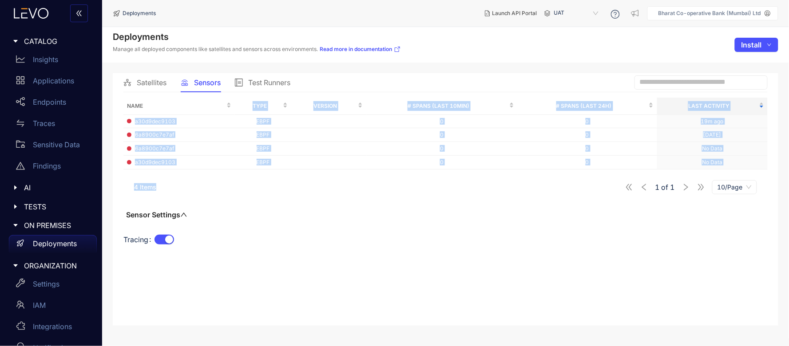
click at [186, 171] on div "Name Type Version # Spans (last 10min) # Spans (last 24h) Last Activity a30d9de…" at bounding box center [445, 178] width 645 height 160
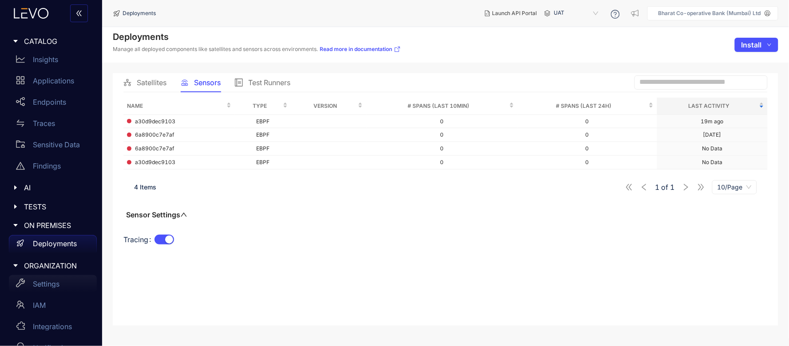
scroll to position [19, 0]
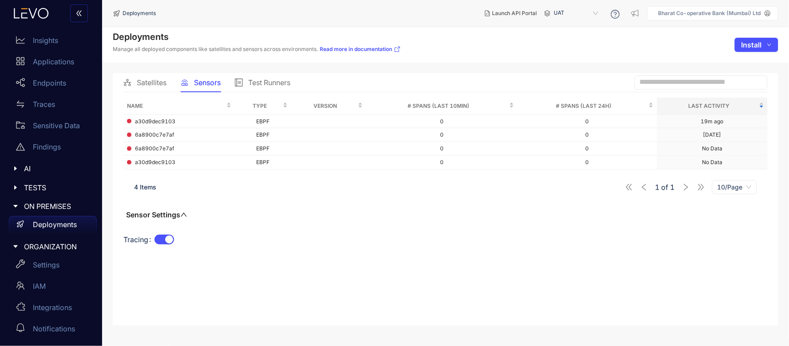
click at [554, 251] on div "Tracing" at bounding box center [445, 245] width 645 height 25
click at [156, 84] on span "Satellites" at bounding box center [152, 83] width 30 height 8
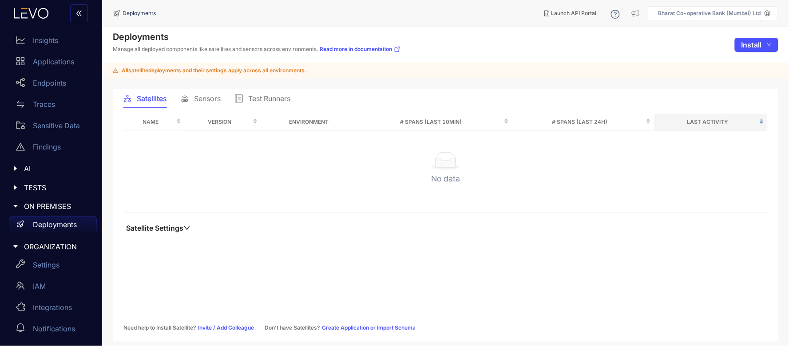
click at [211, 96] on span "Sensors" at bounding box center [207, 99] width 27 height 8
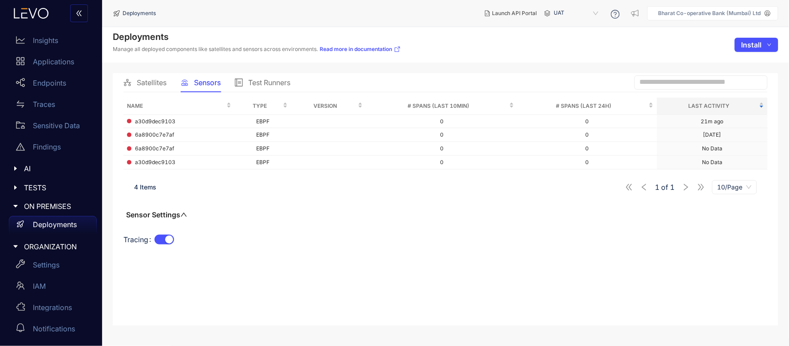
click at [558, 15] on span "UAT" at bounding box center [577, 13] width 46 height 14
click at [560, 38] on div "staging" at bounding box center [581, 40] width 46 height 10
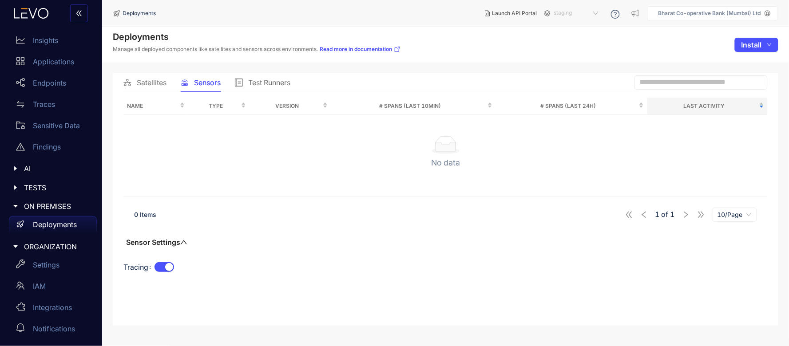
click at [571, 16] on span "staging" at bounding box center [577, 13] width 46 height 14
click at [569, 51] on div "UAT" at bounding box center [581, 51] width 46 height 10
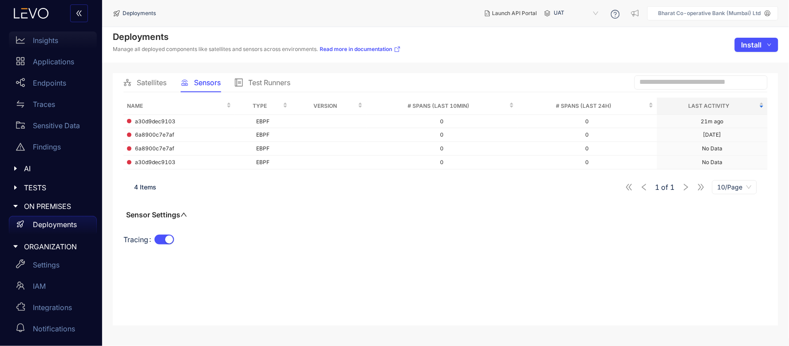
click at [43, 42] on p "Insights" at bounding box center [45, 40] width 25 height 8
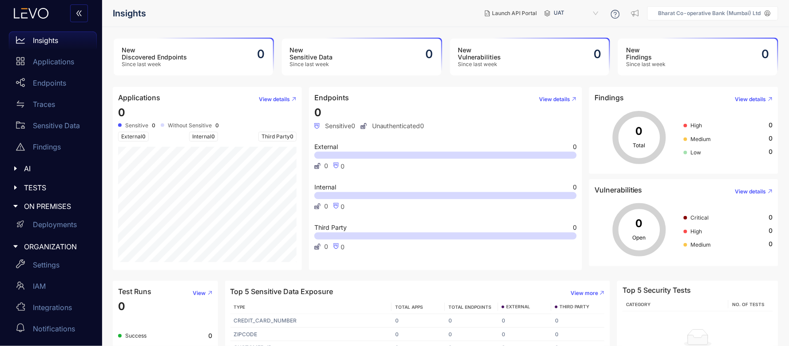
click at [562, 16] on span "UAT" at bounding box center [577, 13] width 46 height 14
click at [566, 30] on div "staging" at bounding box center [581, 28] width 46 height 10
click at [59, 223] on p "Deployments" at bounding box center [55, 225] width 44 height 8
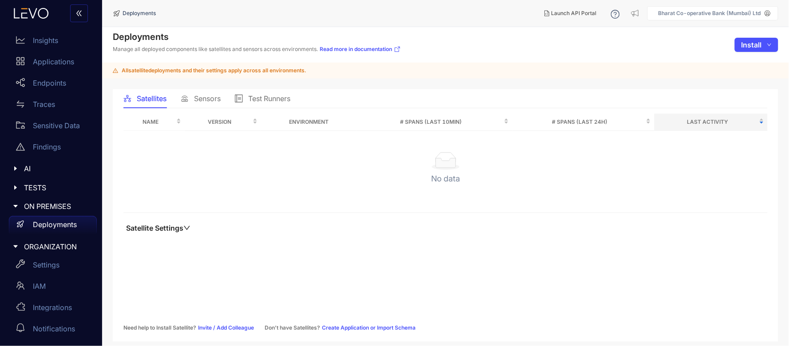
click at [209, 96] on span "Sensors" at bounding box center [207, 99] width 27 height 8
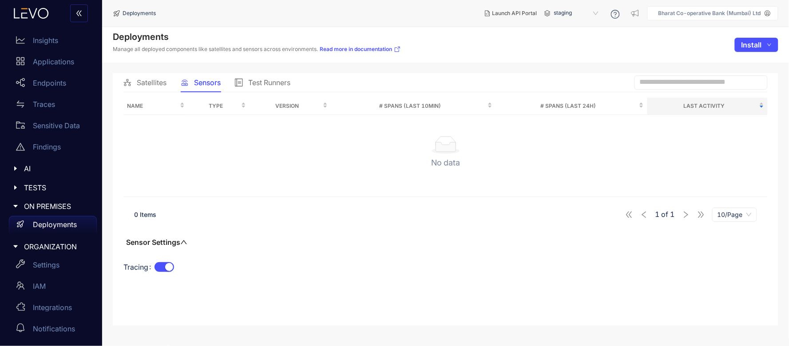
click at [569, 15] on span "staging" at bounding box center [577, 13] width 46 height 14
click at [567, 52] on div "UAT" at bounding box center [581, 51] width 46 height 10
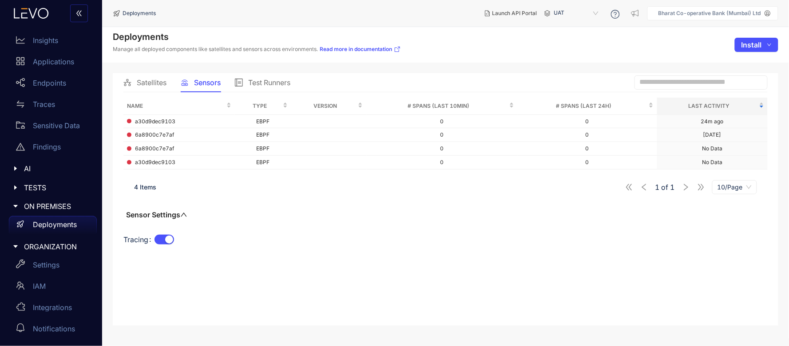
click at [565, 11] on span "UAT" at bounding box center [577, 13] width 46 height 14
click at [569, 35] on div "staging" at bounding box center [581, 40] width 46 height 10
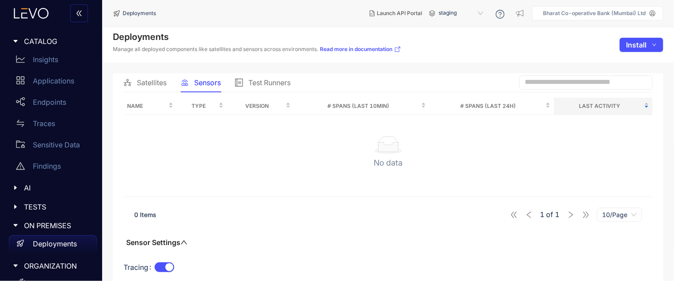
click at [451, 16] on span "staging" at bounding box center [462, 13] width 46 height 14
click at [453, 48] on div "UAT" at bounding box center [465, 51] width 46 height 10
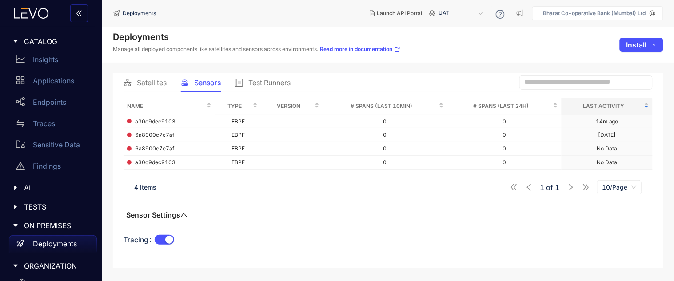
click at [448, 13] on span "UAT" at bounding box center [462, 13] width 46 height 14
click at [446, 41] on div "staging" at bounding box center [465, 40] width 46 height 10
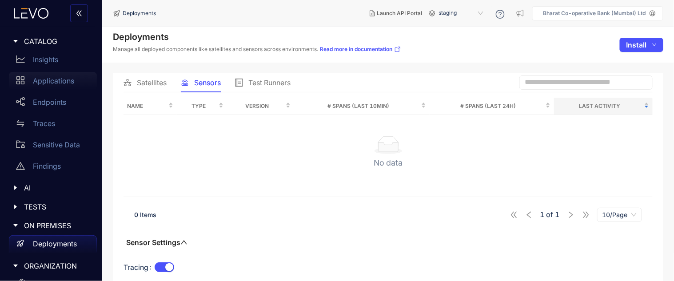
click at [46, 86] on div "Applications" at bounding box center [53, 81] width 88 height 18
click at [458, 13] on span "staging" at bounding box center [462, 13] width 46 height 14
click at [448, 47] on div "UAT" at bounding box center [465, 51] width 46 height 10
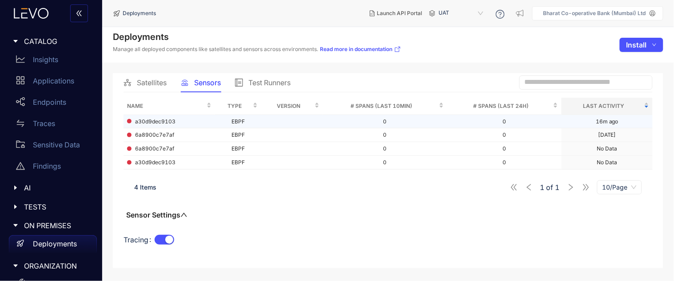
click at [151, 125] on span "a30d9dec9103" at bounding box center [155, 122] width 40 height 6
click at [442, 14] on span "UAT" at bounding box center [462, 13] width 46 height 14
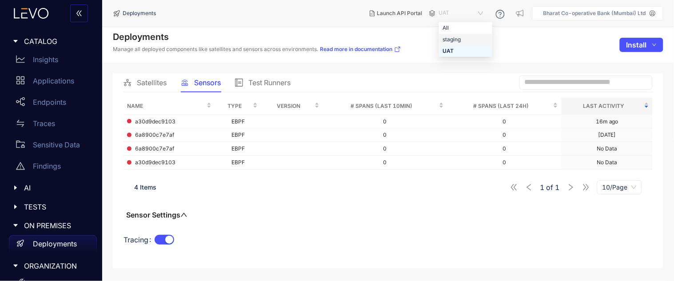
click at [446, 40] on div "staging" at bounding box center [465, 40] width 46 height 10
